Goal: Task Accomplishment & Management: Use online tool/utility

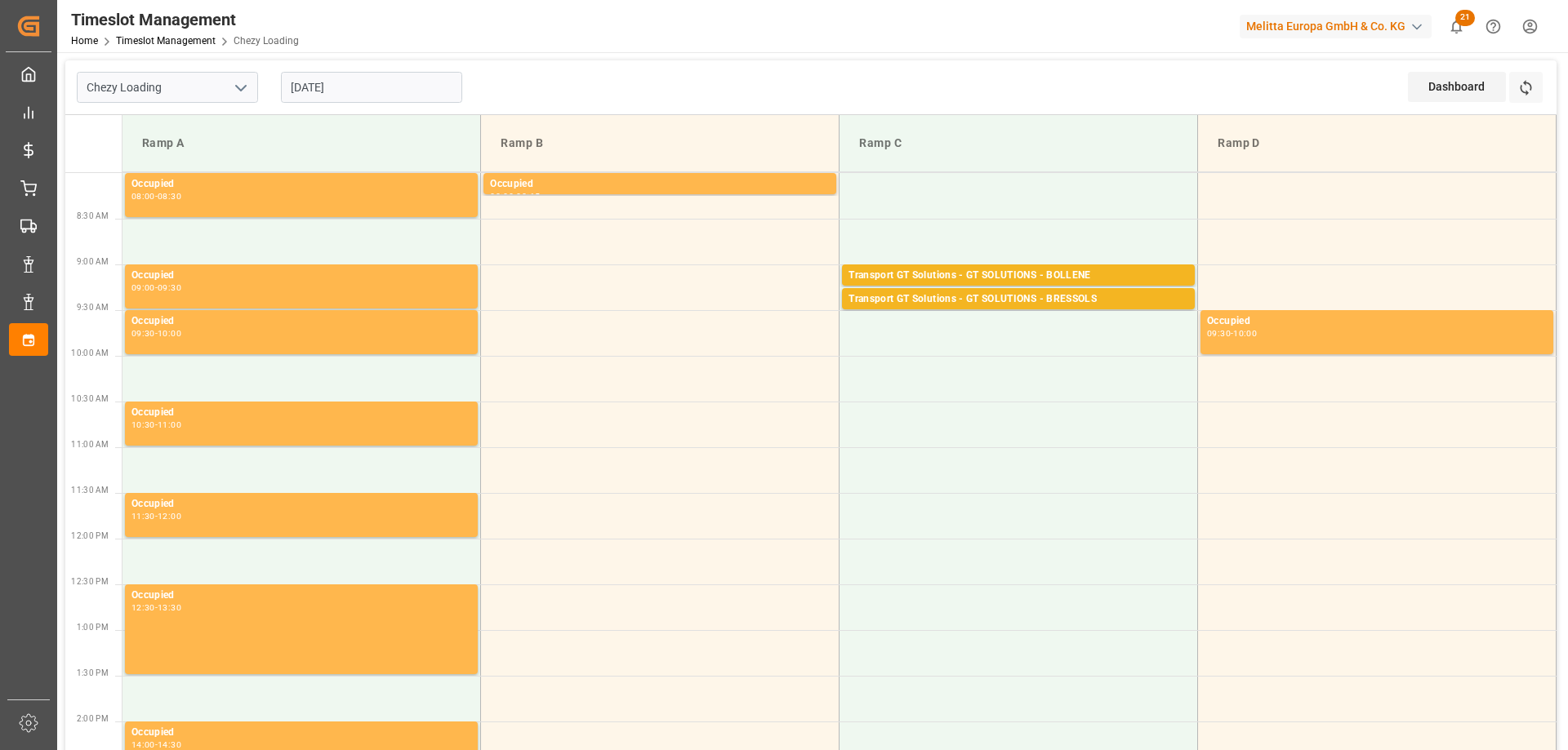
click at [357, 80] on input "[DATE]" at bounding box center [371, 87] width 181 height 31
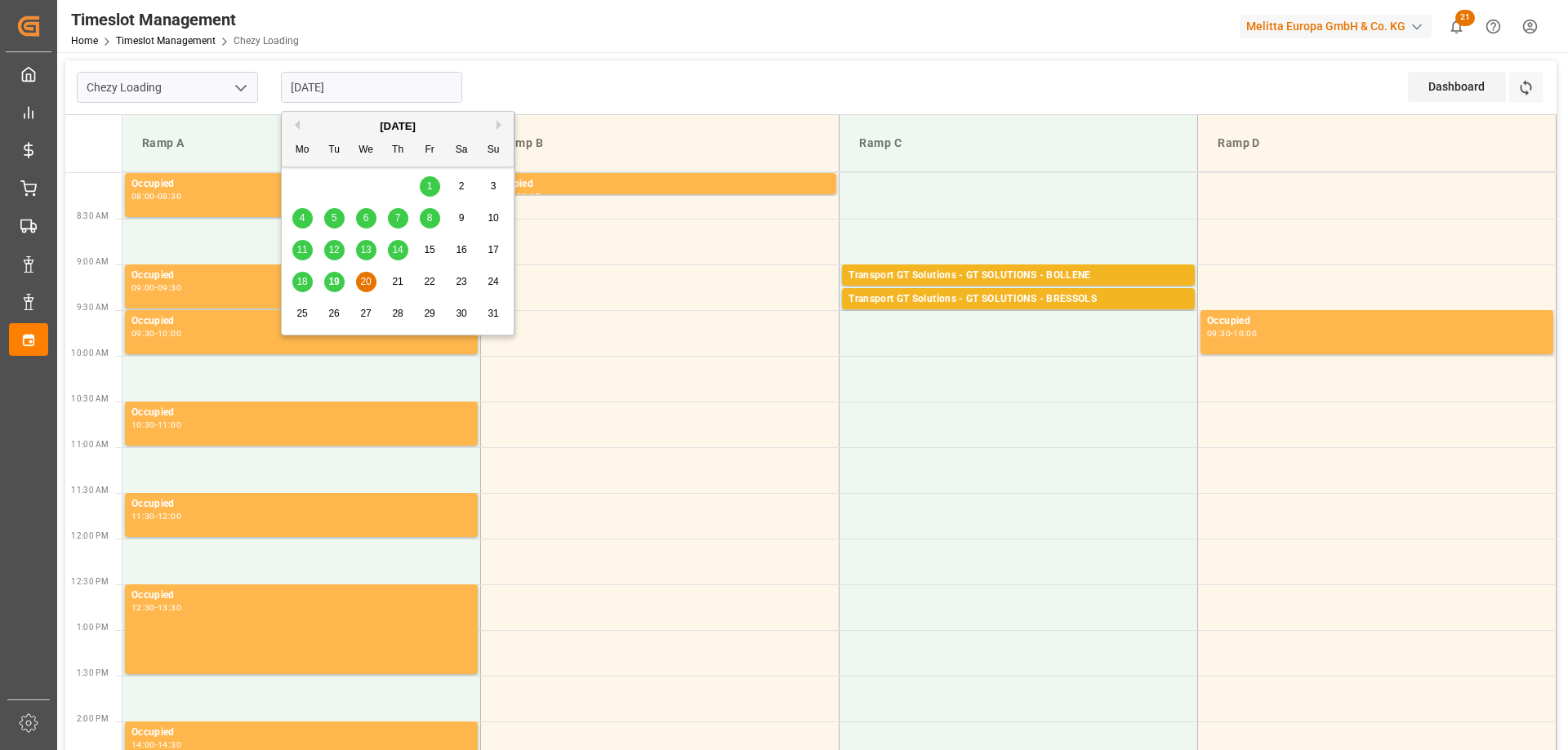
click at [324, 281] on div "19" at bounding box center [333, 283] width 20 height 19
type input "[DATE]"
